Goal: Answer question/provide support: Answer question/provide support

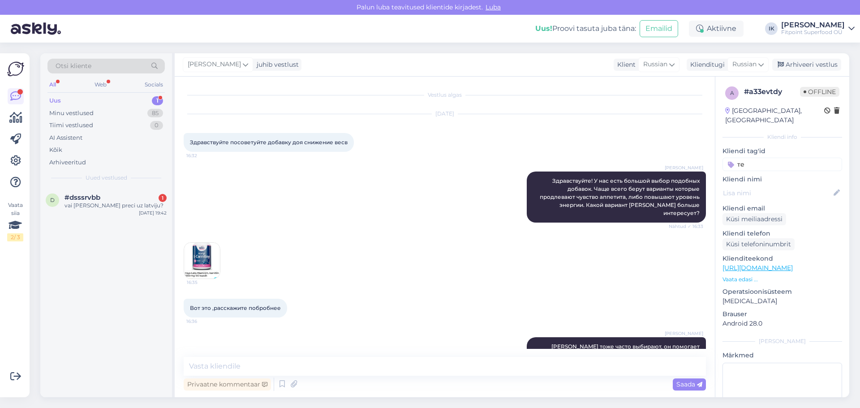
scroll to position [358, 0]
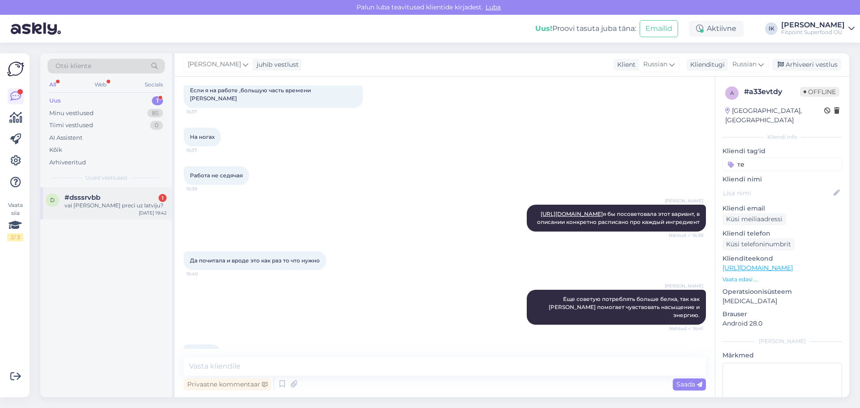
click at [112, 208] on div "vai [PERSON_NAME] preci uz latviju?" at bounding box center [116, 206] width 102 height 8
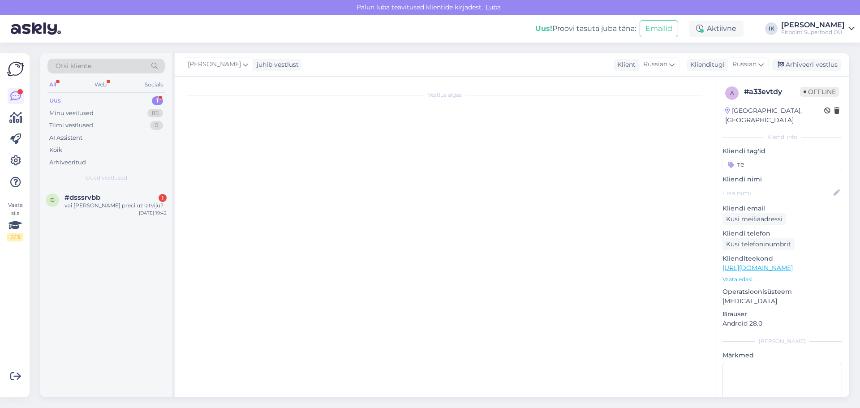
scroll to position [0, 0]
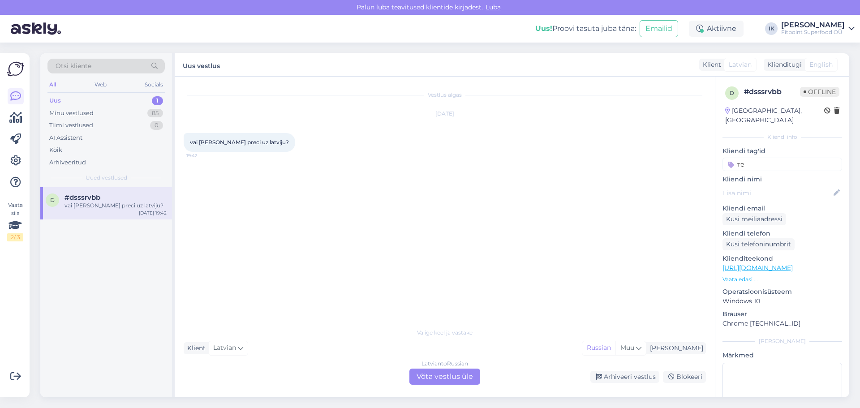
click at [455, 364] on div "Latvian to Russian" at bounding box center [445, 364] width 47 height 8
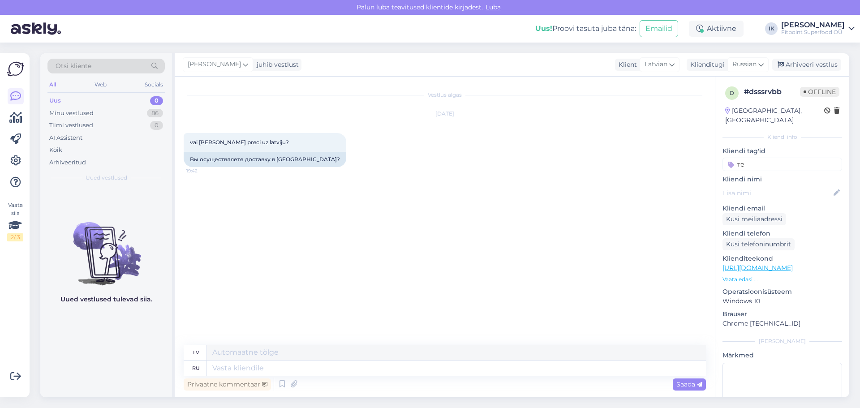
click at [364, 363] on textarea at bounding box center [456, 368] width 499 height 15
type textarea "P"
type textarea "Здравствуйте!"
type textarea "Sveiki!"
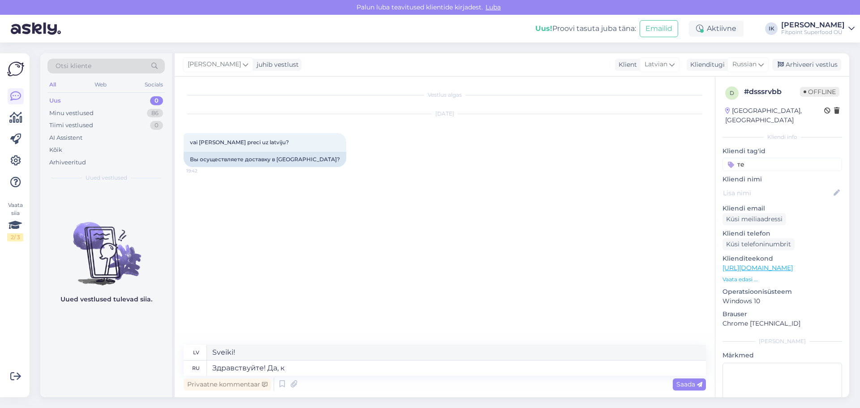
type textarea "Здравствуйте! Да, ко"
type textarea "Sveiki! Jā,"
type textarea "Здравствуйте! Да, конечно ."
type textarea "Sveiki! Jā, protams."
type textarea "Здравствуйте! Да, конечно."
